Goal: Task Accomplishment & Management: Complete application form

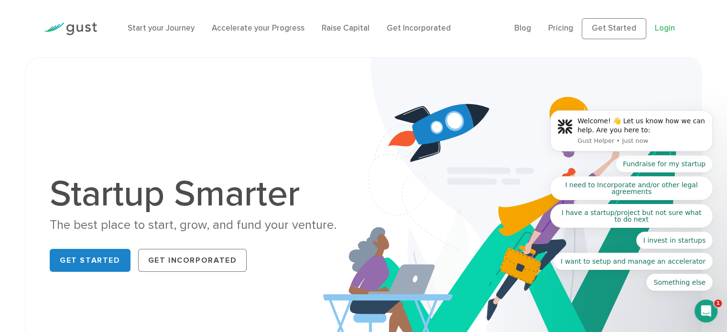
click at [656, 27] on body "Welcome! 👋 Let us know how we can help. Are you here to: Gust Helper • Just now…" at bounding box center [632, 134] width 184 height 335
click at [658, 32] on body "Welcome! 👋 Let us know how we can help. Are you here to: Gust Helper • Just now…" at bounding box center [632, 134] width 184 height 337
click at [658, 28] on body "Welcome! 👋 Let us know how we can help. Are you here to: Gust Helper • Just now…" at bounding box center [632, 134] width 184 height 337
click at [619, 31] on body "Welcome! 👋 Let us know how we can help. Are you here to: Gust Helper • Just now…" at bounding box center [632, 134] width 184 height 337
click at [663, 26] on body "Welcome! 👋 Let us know how we can help. Are you here to: Gust Helper • Just now…" at bounding box center [632, 134] width 184 height 337
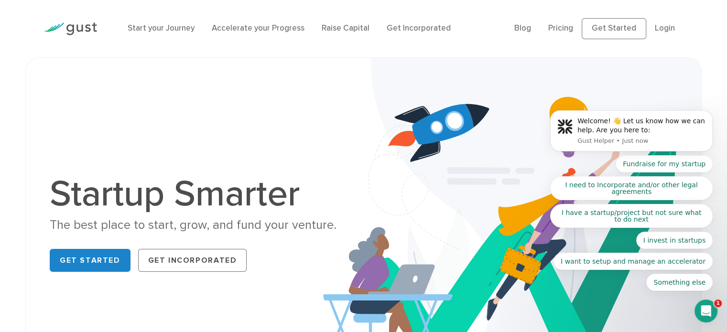
click at [663, 26] on body "Welcome! 👋 Let us know how we can help. Are you here to: Gust Helper • Just now…" at bounding box center [632, 134] width 184 height 337
click at [663, 29] on body "Welcome! 👋 Let us know how we can help. Are you here to: Gust Helper • Just now…" at bounding box center [632, 134] width 184 height 337
click at [660, 30] on body "Welcome! 👋 Let us know how we can help. Are you here to: Gust Helper • Just now…" at bounding box center [632, 134] width 184 height 337
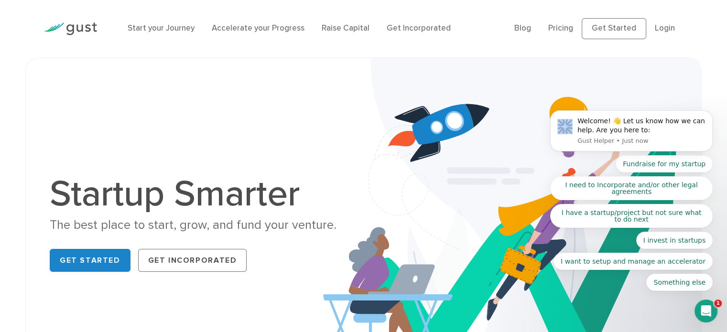
click at [660, 30] on body "Welcome! 👋 Let us know how we can help. Are you here to: Gust Helper • Just now…" at bounding box center [632, 134] width 184 height 337
click at [623, 29] on body "Welcome! 👋 Let us know how we can help. Are you here to: Gust Helper • Just now…" at bounding box center [632, 134] width 184 height 337
click at [612, 32] on body "Welcome! 👋 Let us know how we can help. Are you here to: Gust Helper • Just now…" at bounding box center [632, 134] width 184 height 337
click at [151, 31] on link "Start your Journey" at bounding box center [161, 28] width 67 height 10
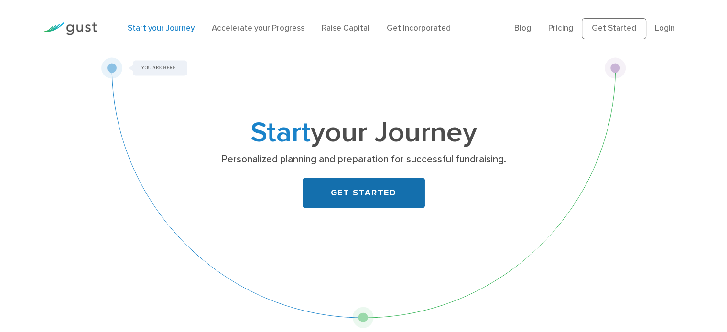
click at [360, 193] on link "GET STARTED" at bounding box center [364, 193] width 122 height 31
